Goal: Obtain resource: Download file/media

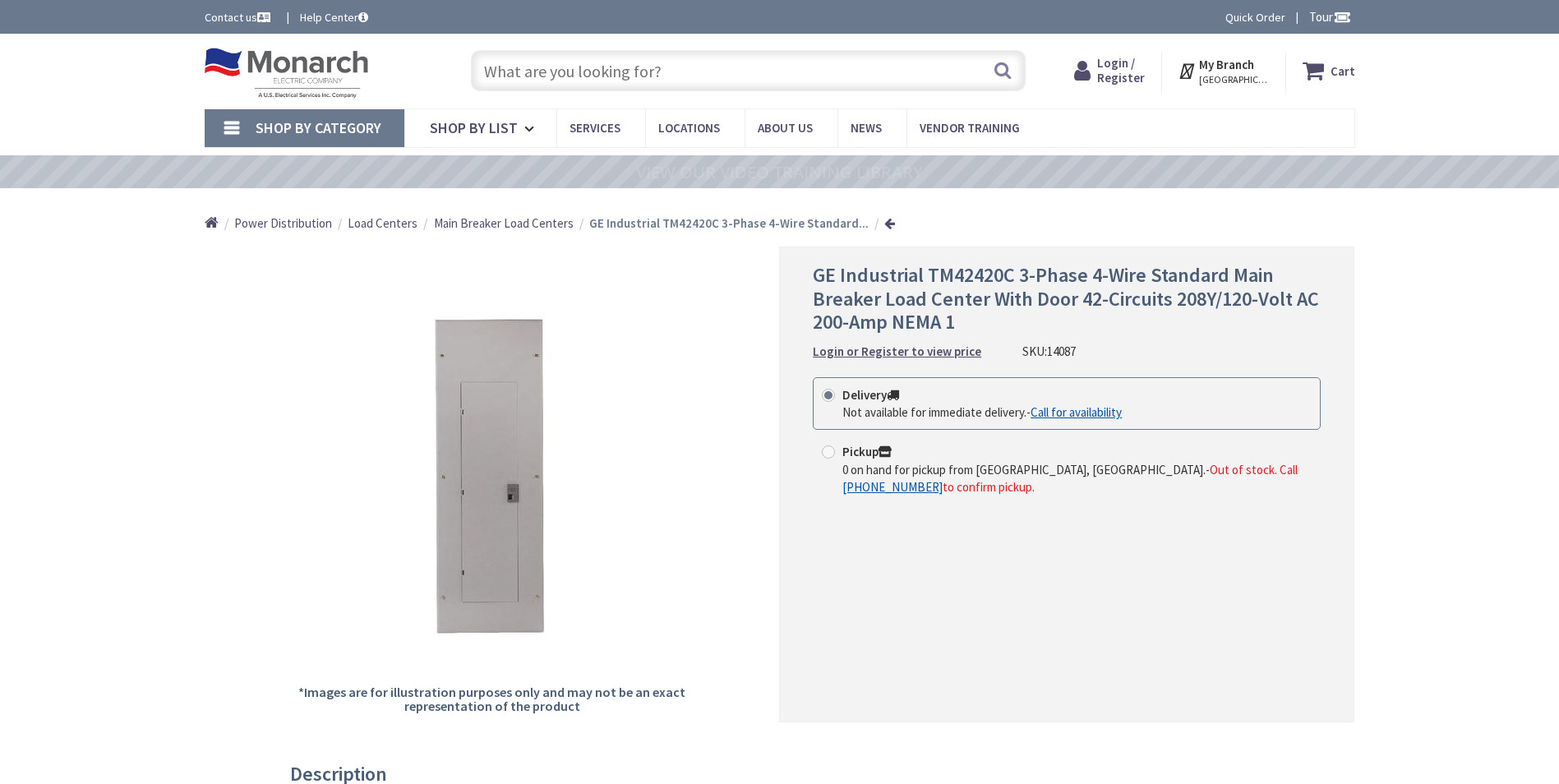
type input "[GEOGRAPHIC_DATA][PERSON_NAME], [GEOGRAPHIC_DATA]"
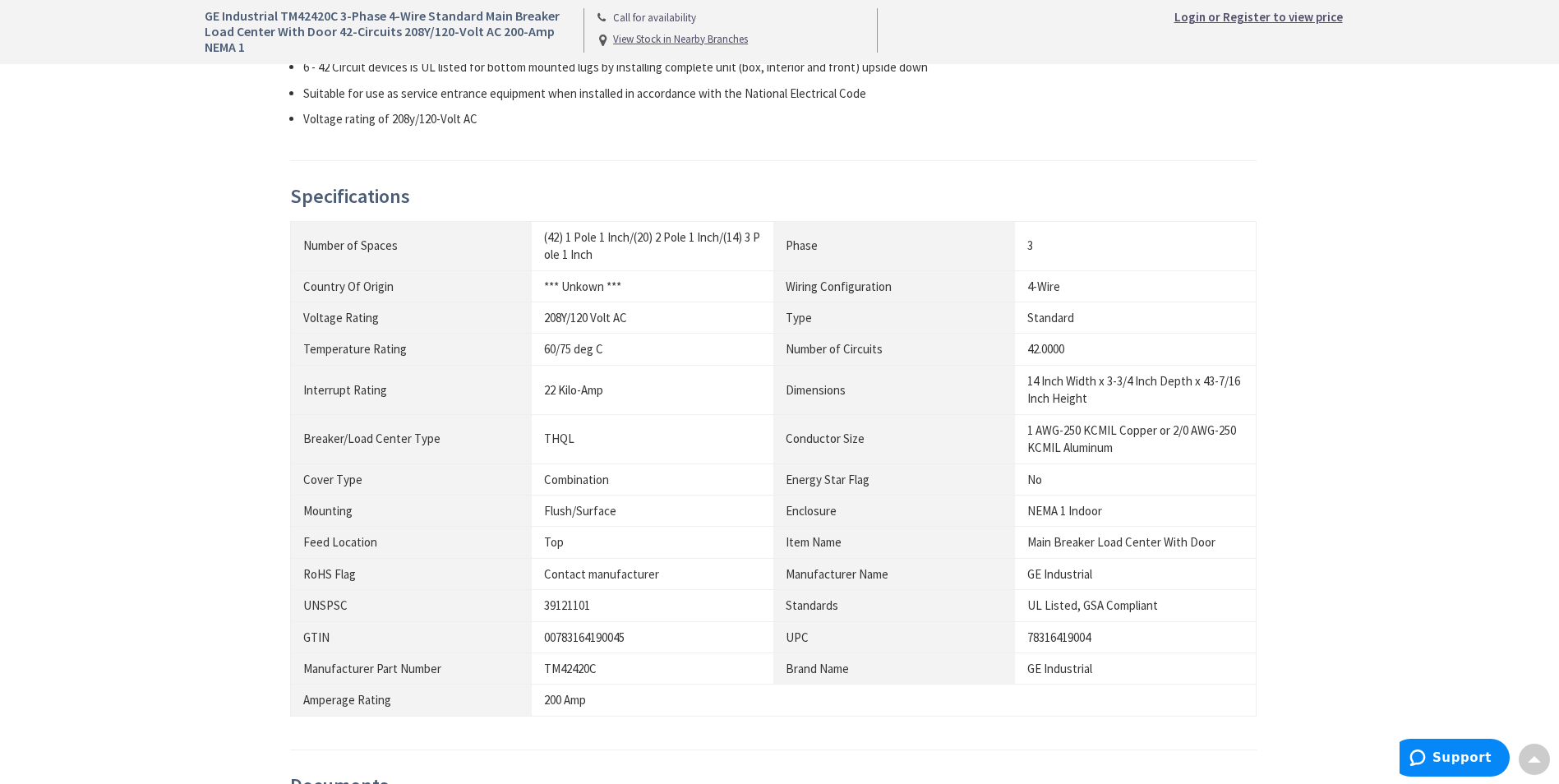
scroll to position [986, 0]
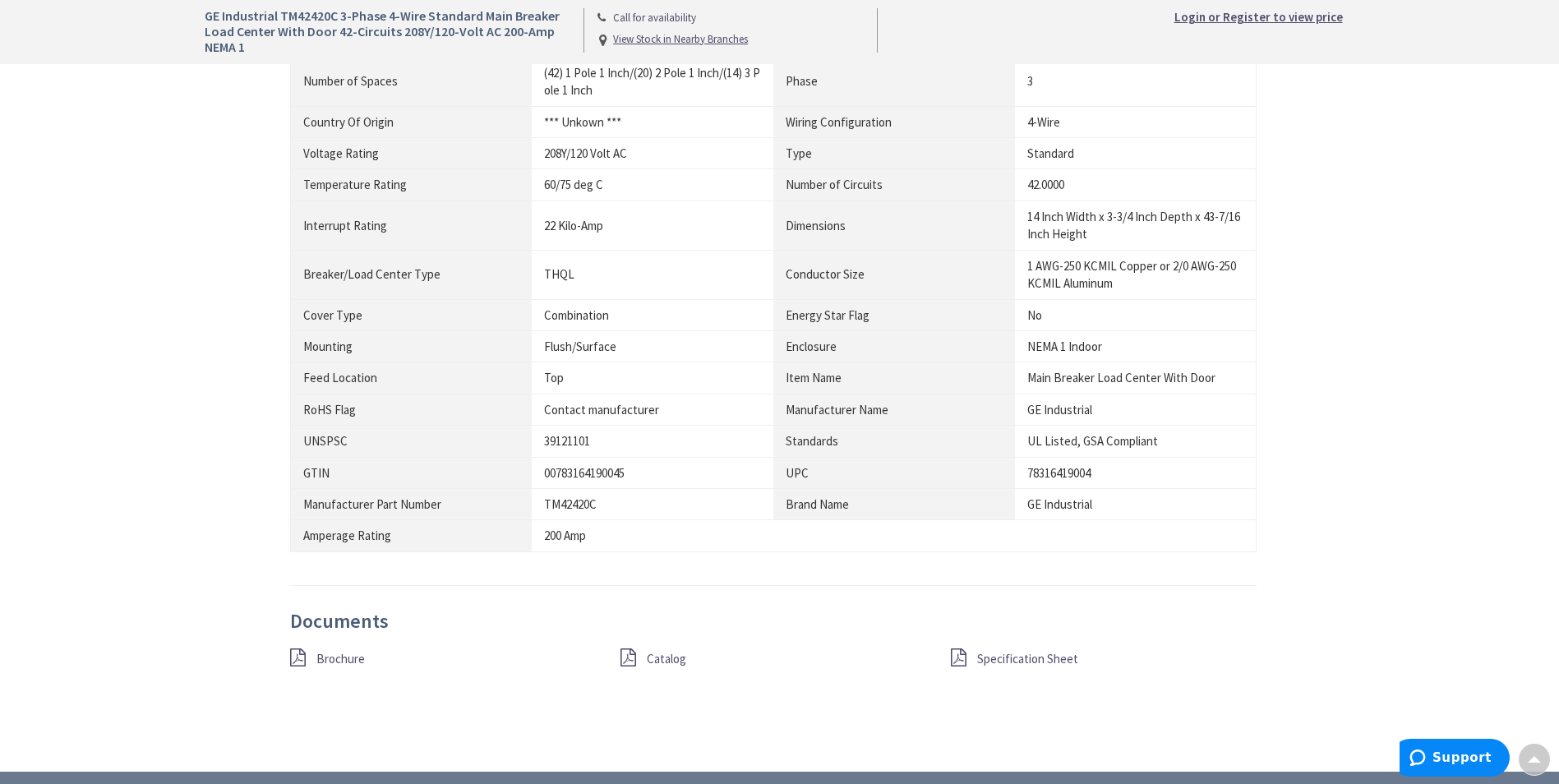
click at [1033, 662] on span "Specification Sheet" at bounding box center [1027, 659] width 101 height 16
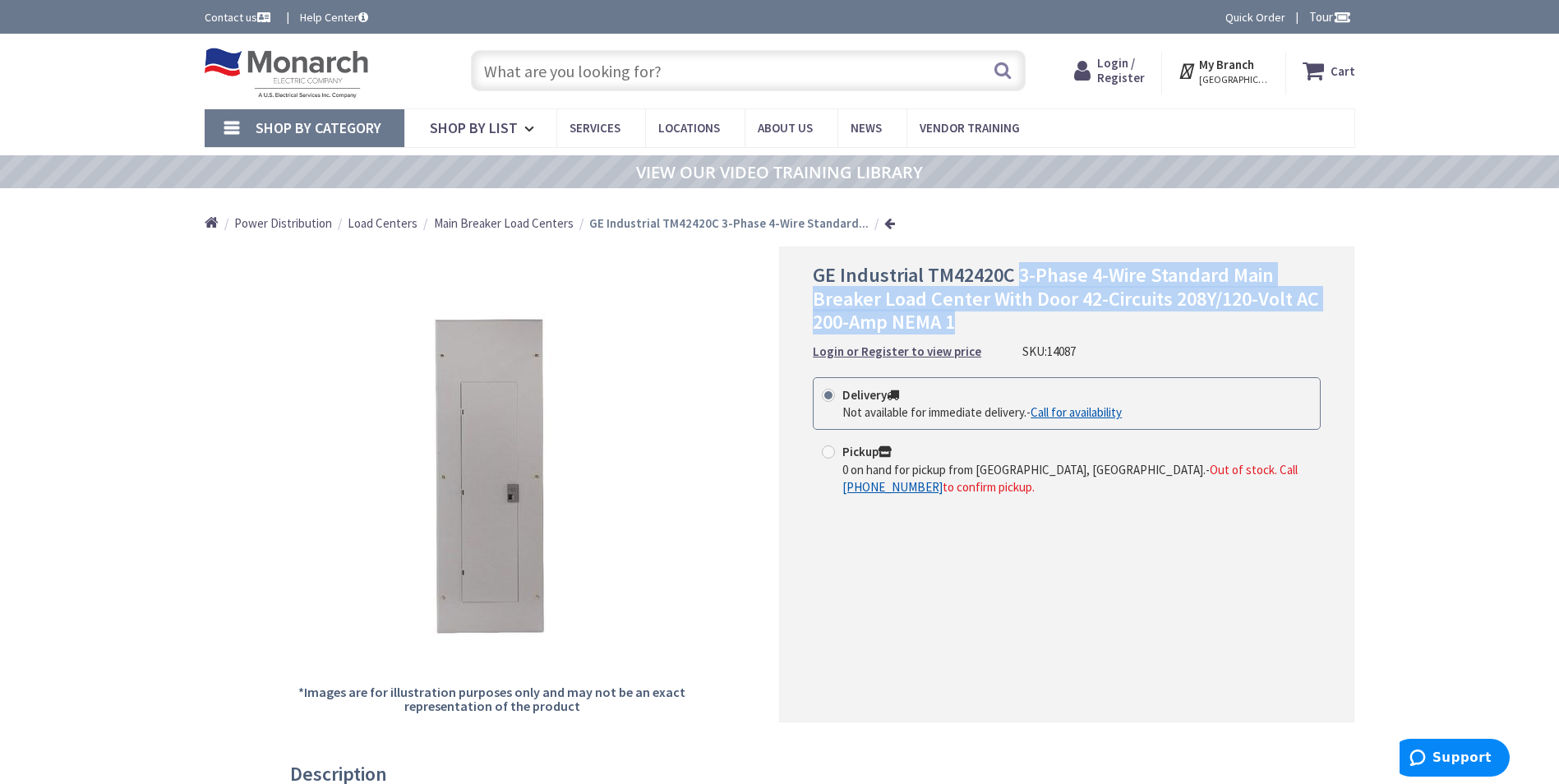
drag, startPoint x: 1017, startPoint y: 276, endPoint x: 1258, endPoint y: 313, distance: 243.8
click at [1258, 313] on h1 "GE Industrial TM42420C 3-Phase 4-Wire Standard Main Breaker Load Center With Do…" at bounding box center [1066, 299] width 508 height 71
copy span "3-Phase 4-Wire Standard Main Breaker Load Center With Door 42-Circuits 208Y/120…"
